Goal: Find specific page/section: Find specific page/section

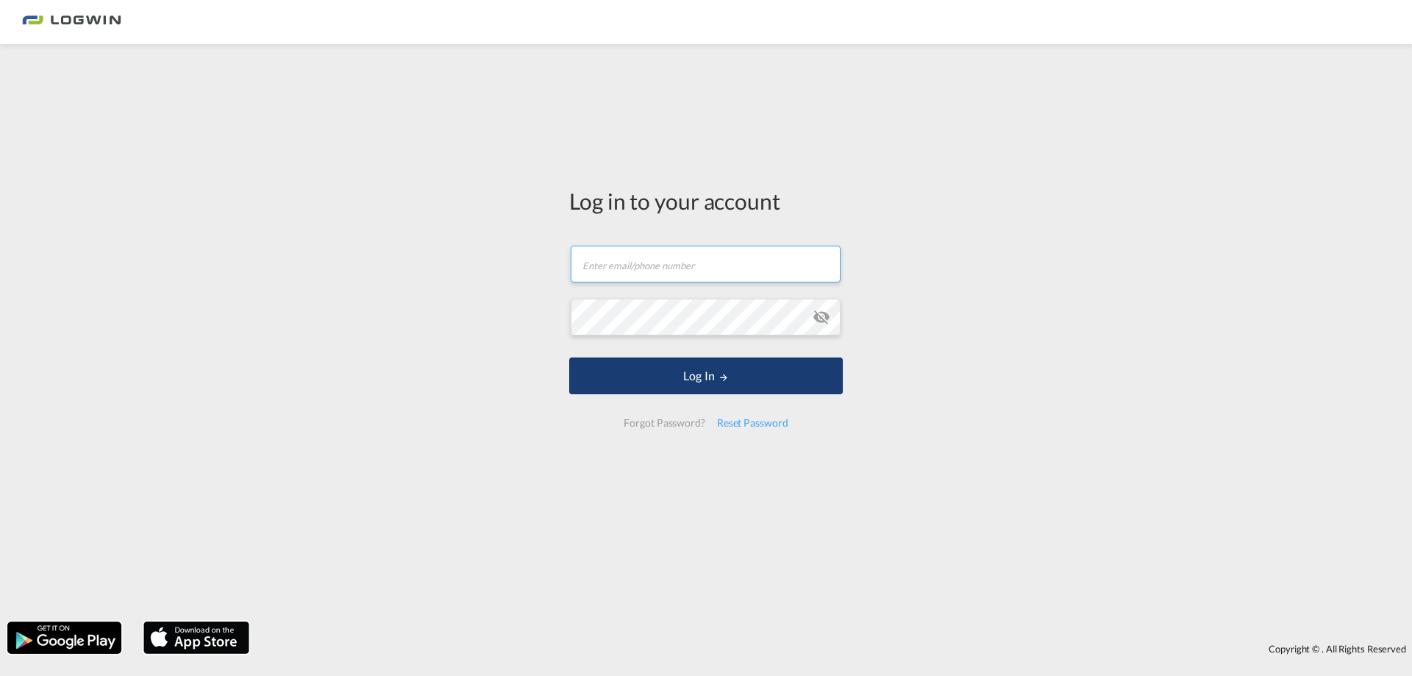
type input "[PERSON_NAME][EMAIL_ADDRESS][DOMAIN_NAME]"
click at [702, 383] on button "Log In" at bounding box center [706, 376] width 274 height 37
